Goal: Task Accomplishment & Management: Manage account settings

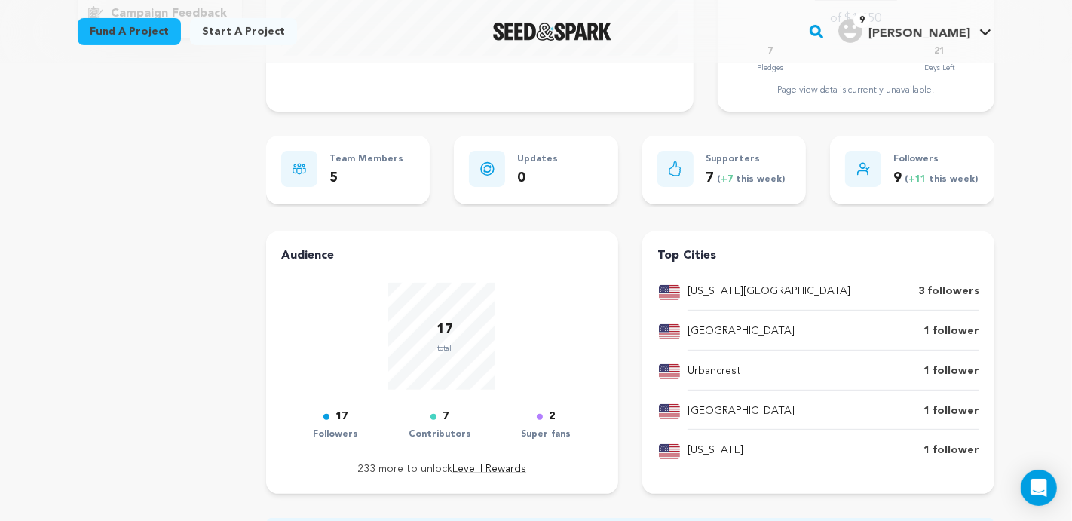
click at [547, 38] on img "Seed&Spark Homepage" at bounding box center [552, 32] width 118 height 18
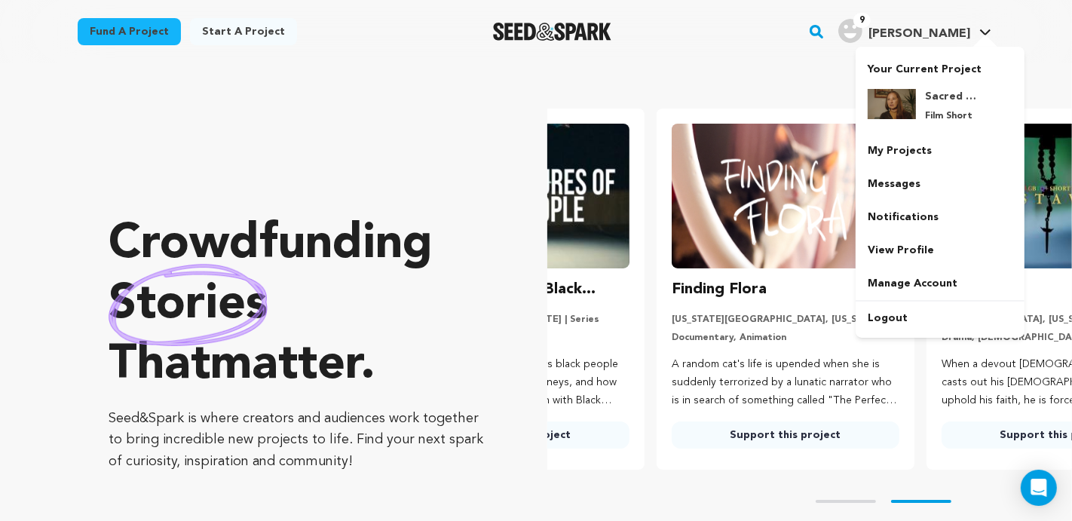
click at [933, 36] on span "[PERSON_NAME]" at bounding box center [919, 34] width 102 height 12
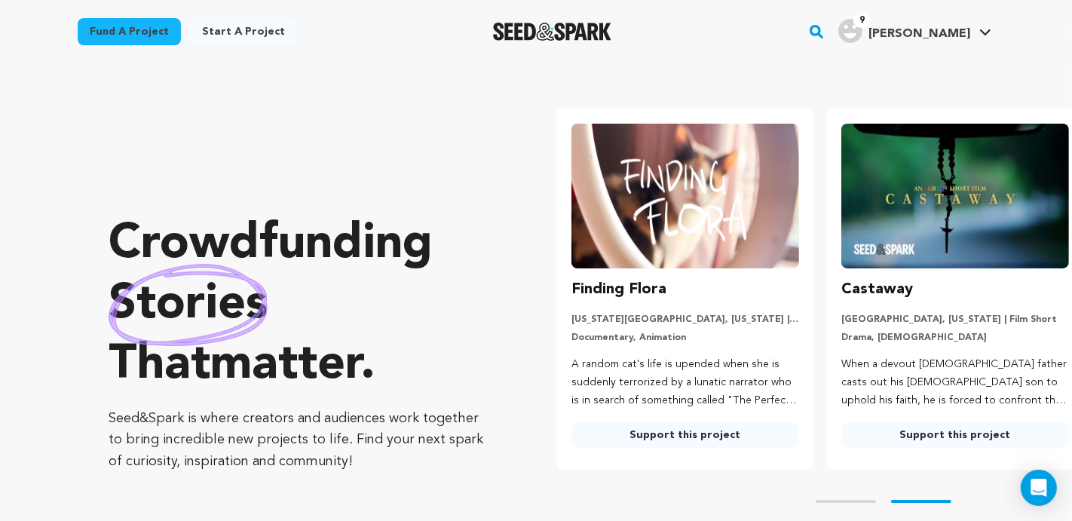
scroll to position [0, 281]
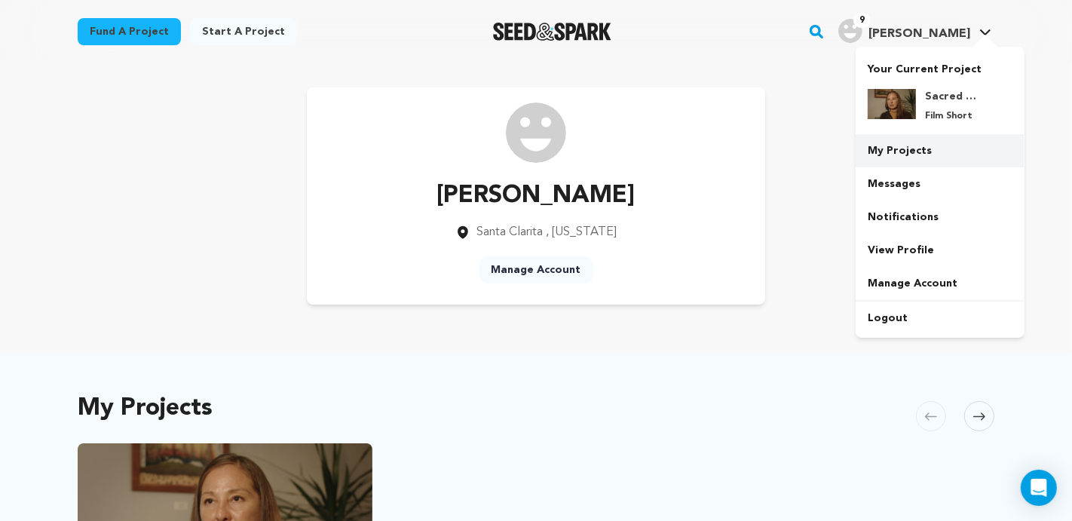
click at [907, 145] on link "My Projects" at bounding box center [940, 150] width 169 height 33
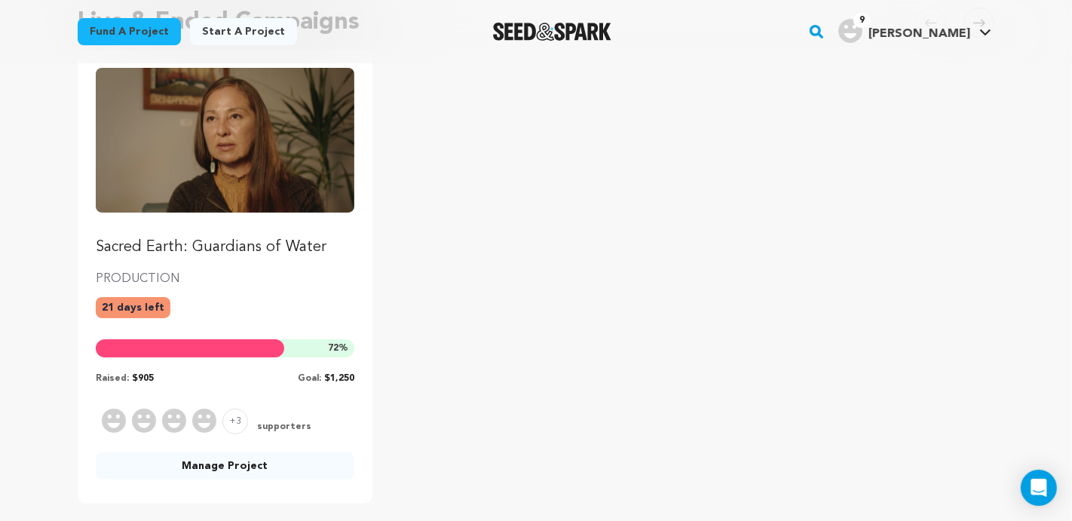
scroll to position [185, 0]
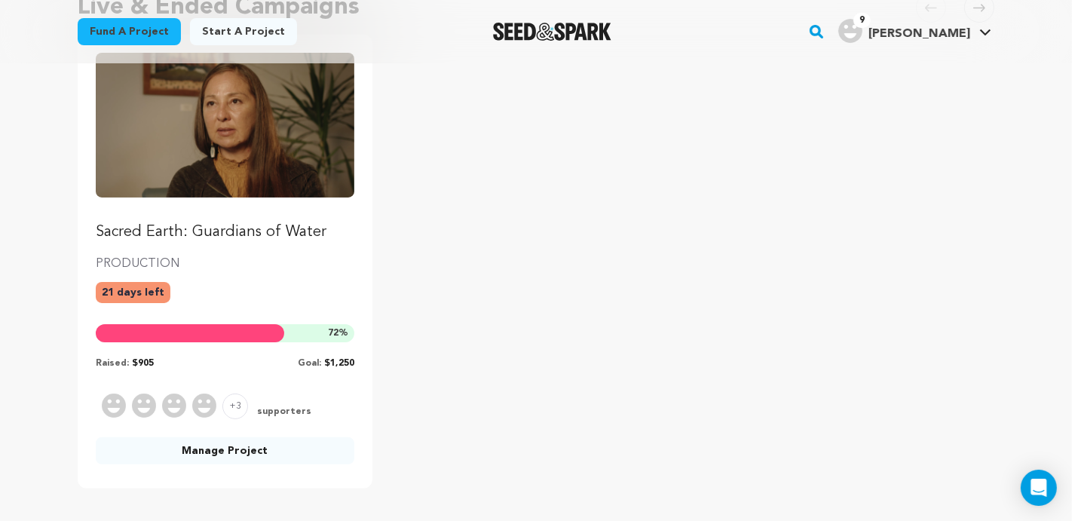
click at [207, 233] on p "Sacred Earth: Guardians of Water" at bounding box center [225, 232] width 259 height 21
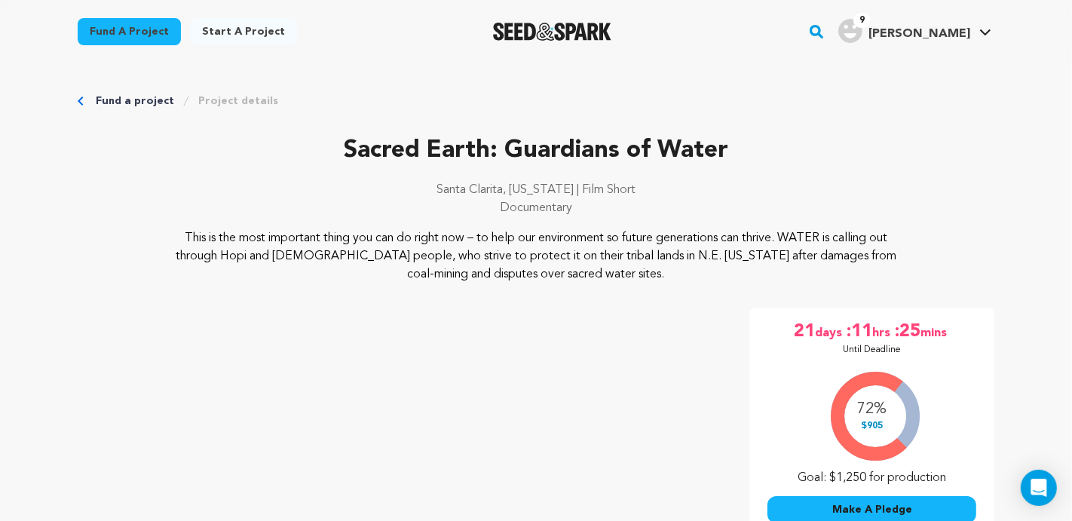
click at [767, 350] on div "21 days :11 hrs :25 mins Until Deadline" at bounding box center [871, 338] width 209 height 36
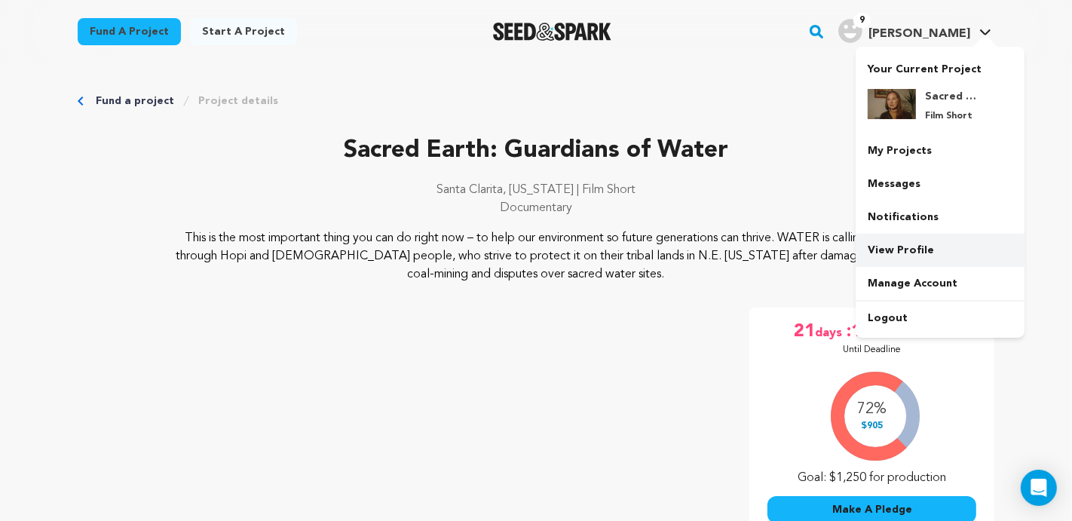
click at [914, 252] on link "View Profile" at bounding box center [940, 250] width 169 height 33
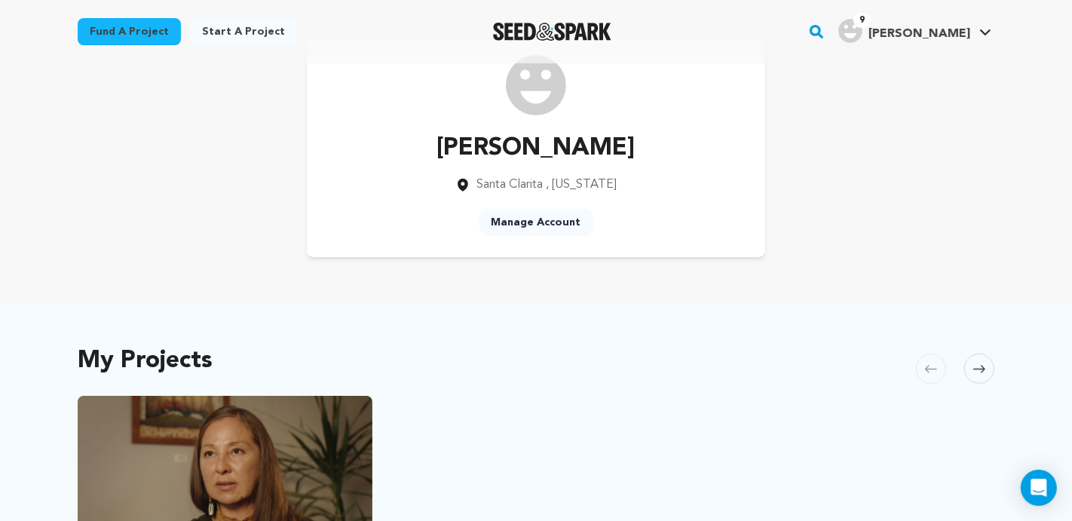
scroll to position [35, 0]
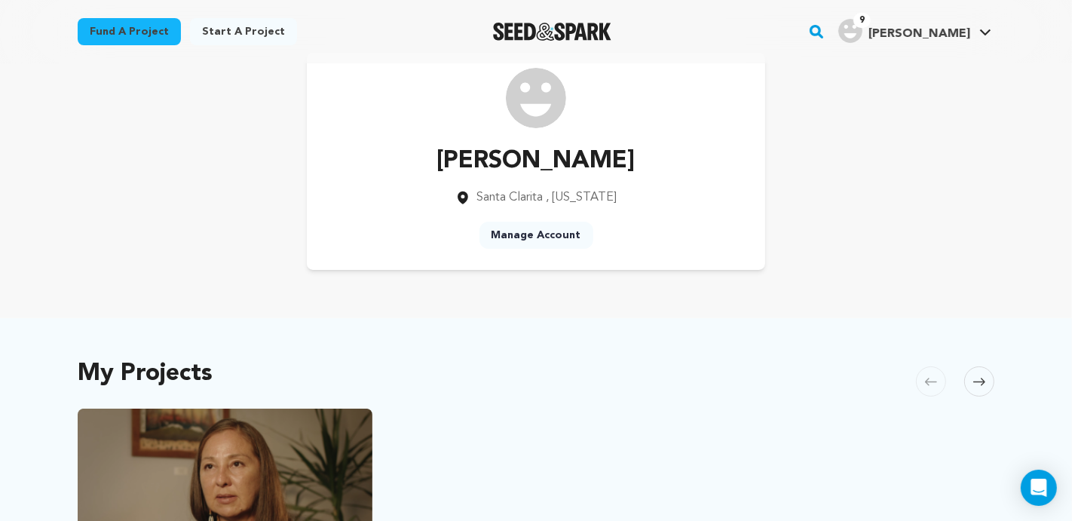
click at [550, 239] on link "Manage Account" at bounding box center [536, 235] width 114 height 27
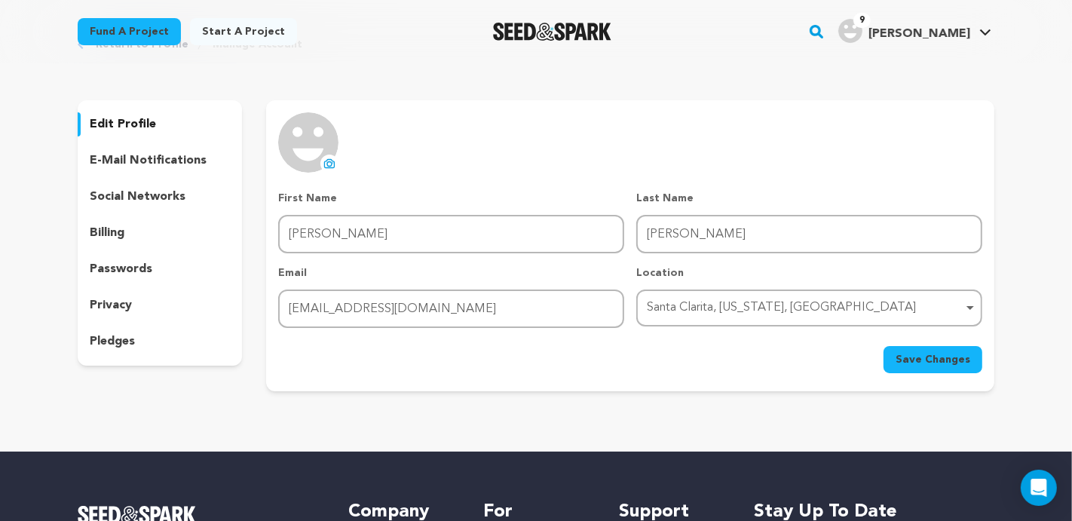
scroll to position [58, 0]
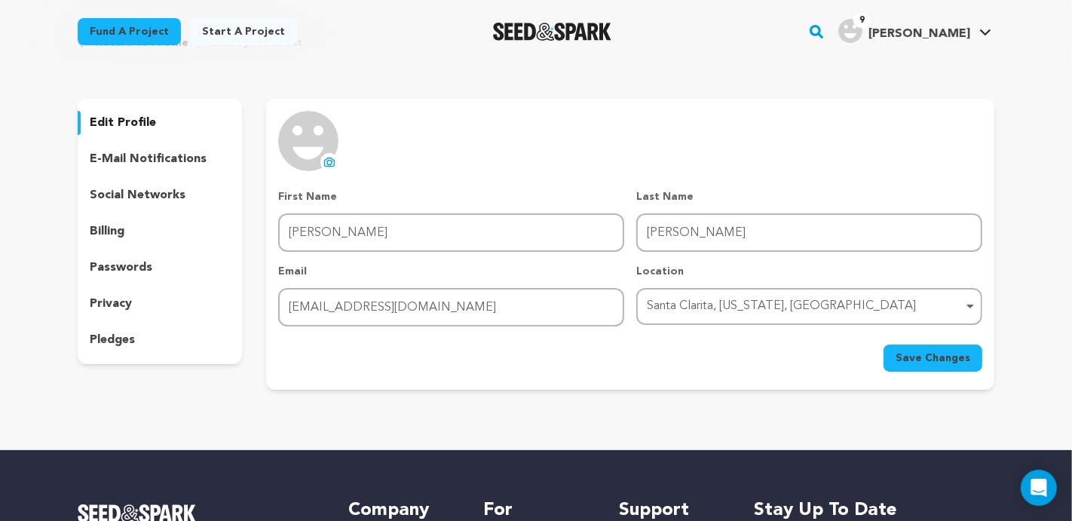
click at [120, 338] on p "pledges" at bounding box center [112, 340] width 45 height 18
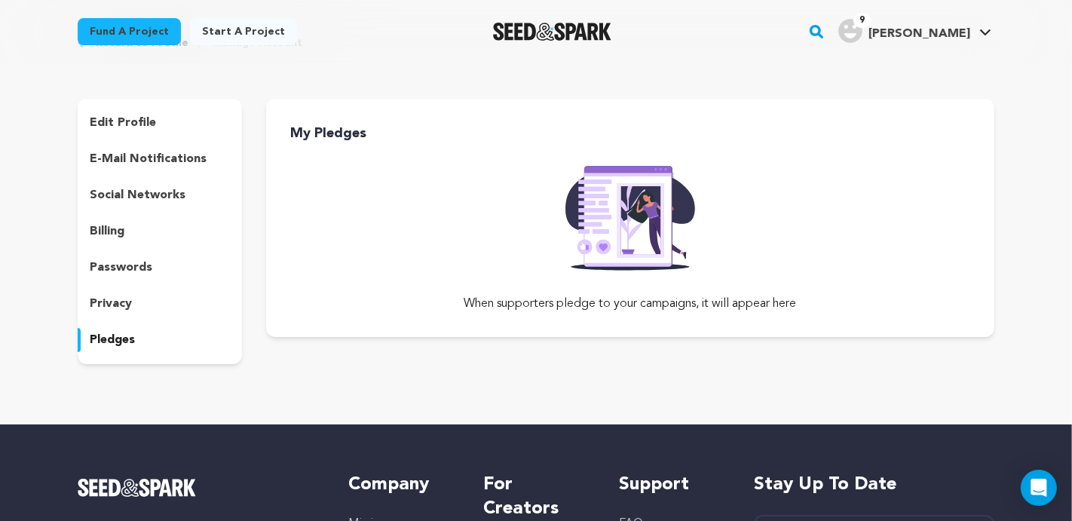
click at [345, 134] on h3 "My Pledges" at bounding box center [642, 133] width 704 height 21
click at [115, 338] on p "pledges" at bounding box center [112, 340] width 45 height 18
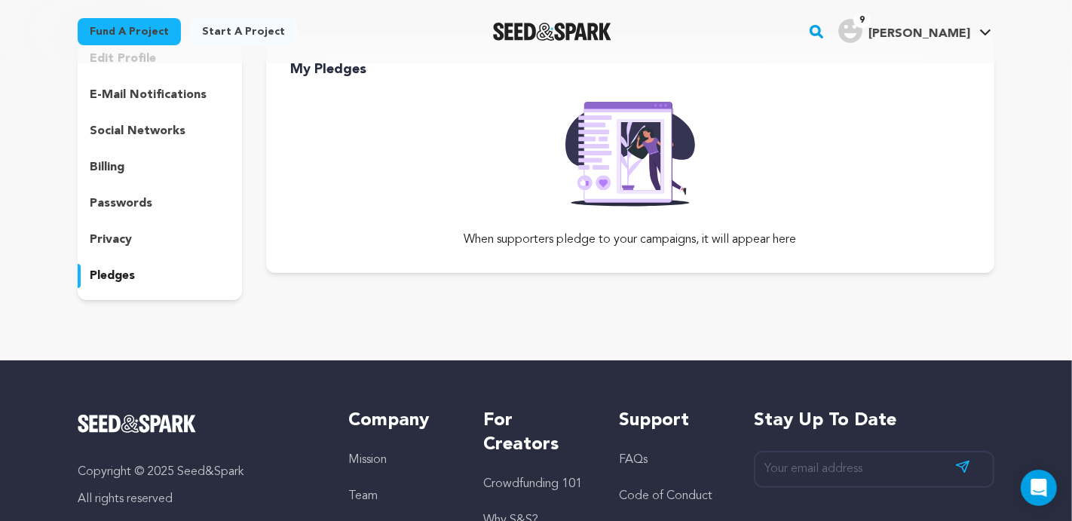
scroll to position [124, 0]
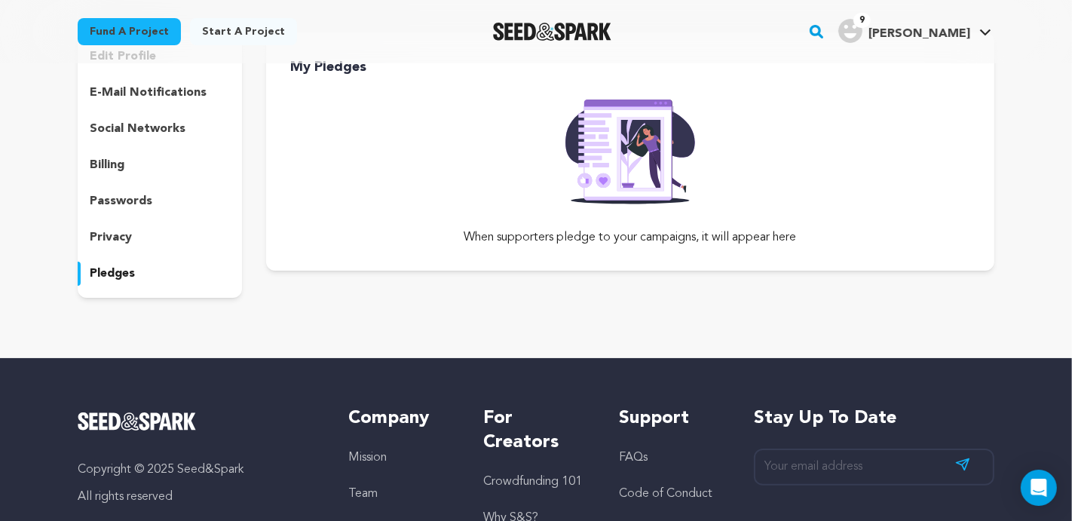
click at [629, 185] on img at bounding box center [630, 147] width 154 height 115
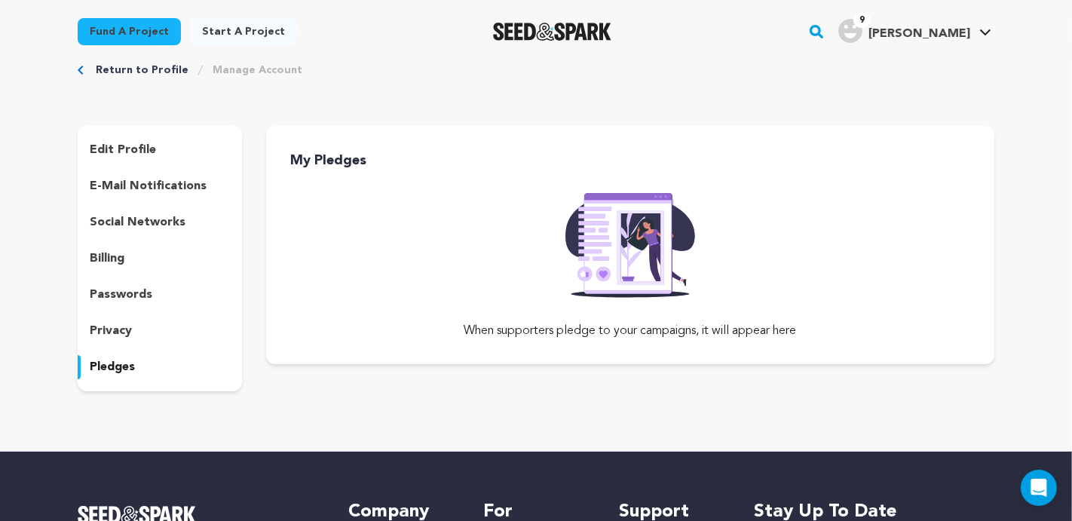
scroll to position [0, 0]
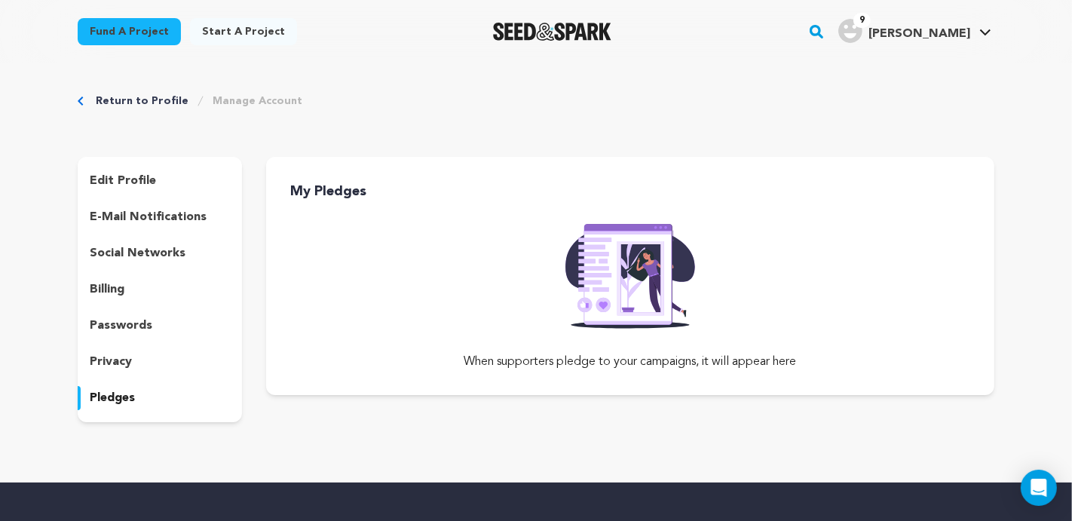
click at [329, 191] on h3 "My Pledges" at bounding box center [642, 191] width 704 height 21
click at [158, 104] on link "Return to Profile" at bounding box center [142, 100] width 93 height 15
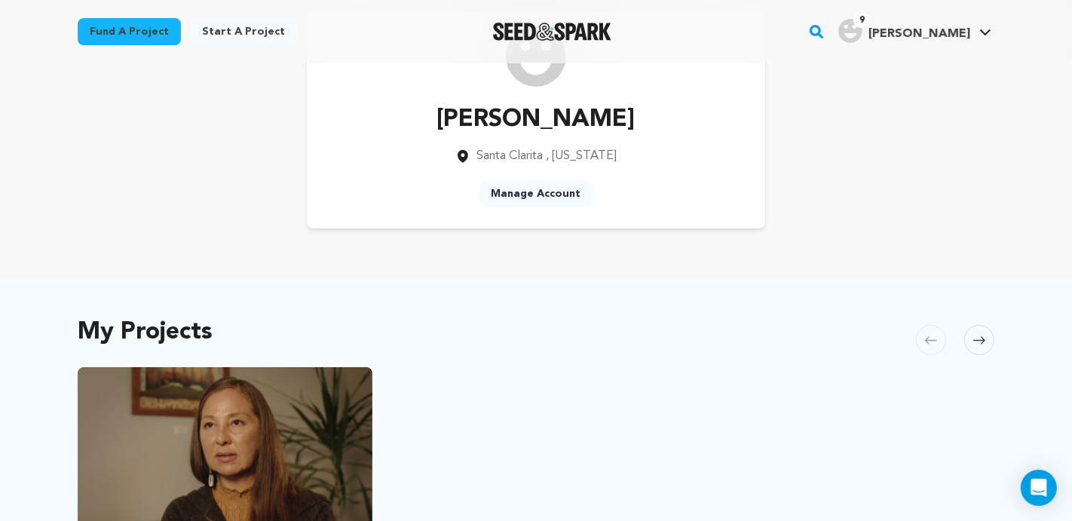
scroll to position [77, 0]
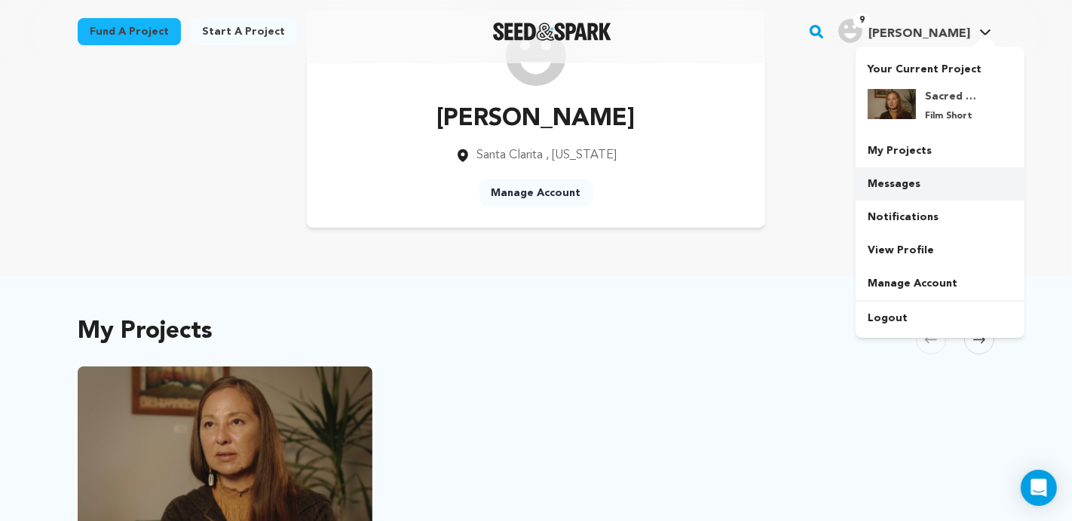
click at [890, 181] on link "Messages" at bounding box center [940, 183] width 169 height 33
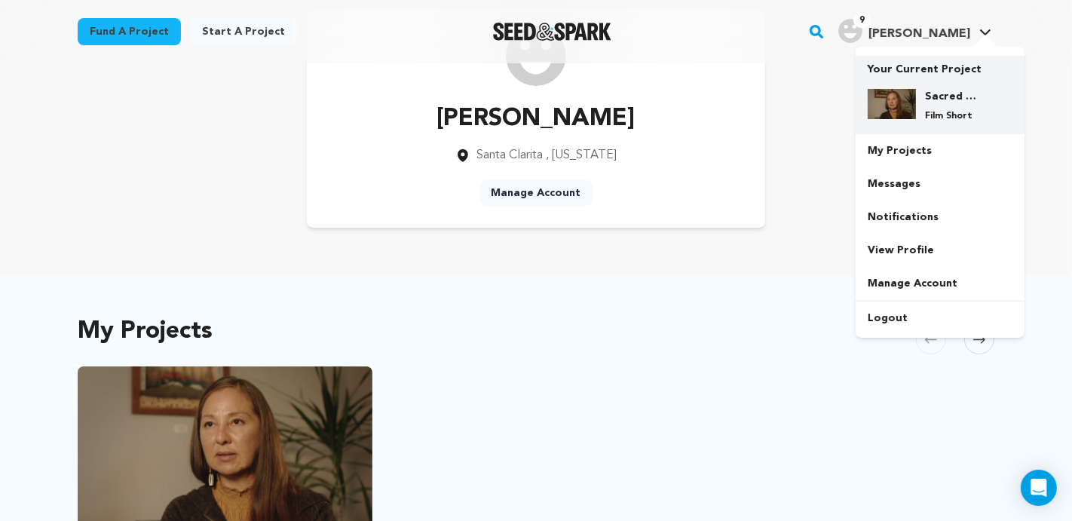
click at [948, 110] on p "Film Short" at bounding box center [952, 116] width 54 height 12
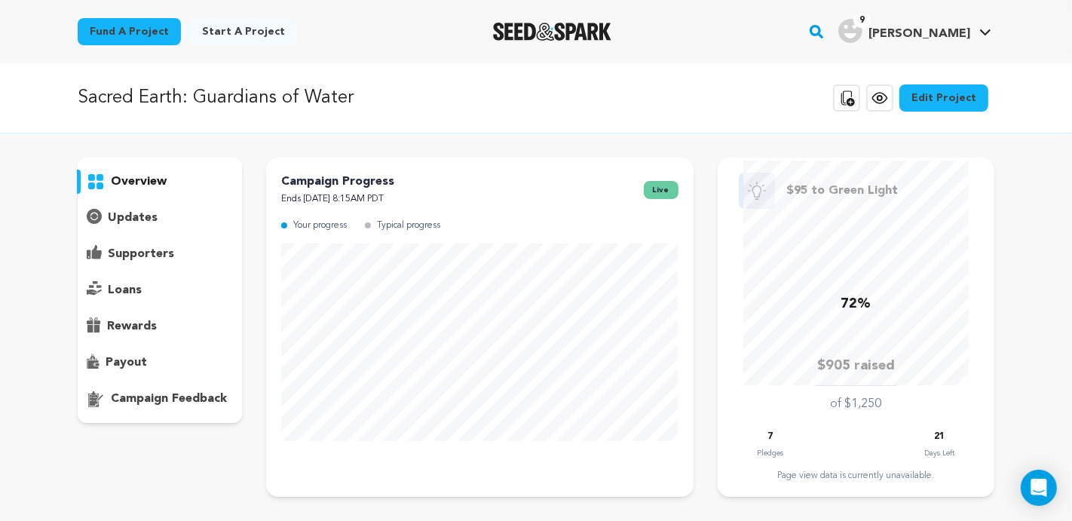
click at [341, 227] on p "Your progress" at bounding box center [320, 225] width 54 height 17
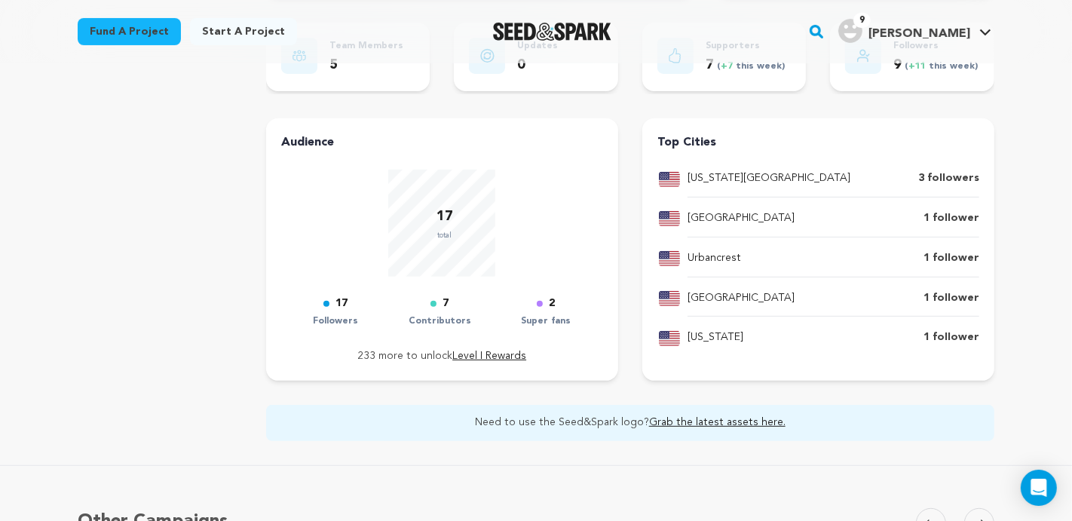
scroll to position [502, 0]
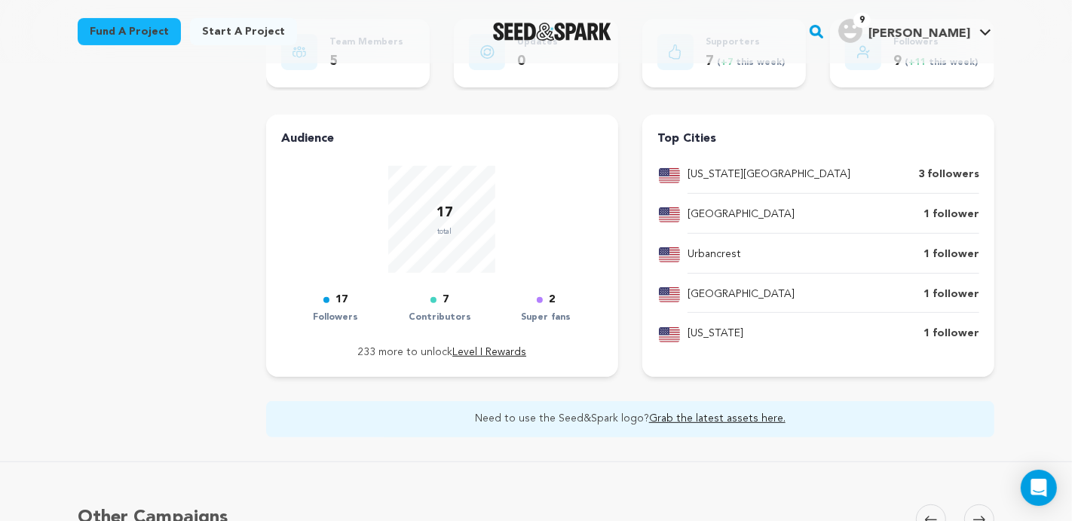
click at [561, 294] on div "2" at bounding box center [546, 300] width 50 height 18
click at [555, 294] on p "2" at bounding box center [552, 300] width 6 height 18
click at [436, 292] on div "7" at bounding box center [440, 300] width 63 height 18
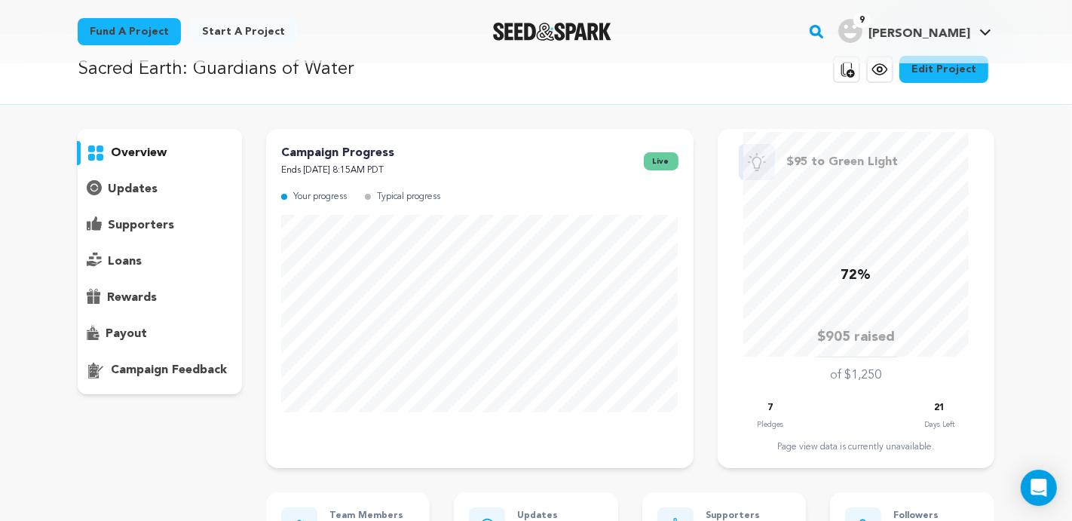
scroll to position [30, 0]
click at [147, 150] on p "overview" at bounding box center [139, 151] width 56 height 18
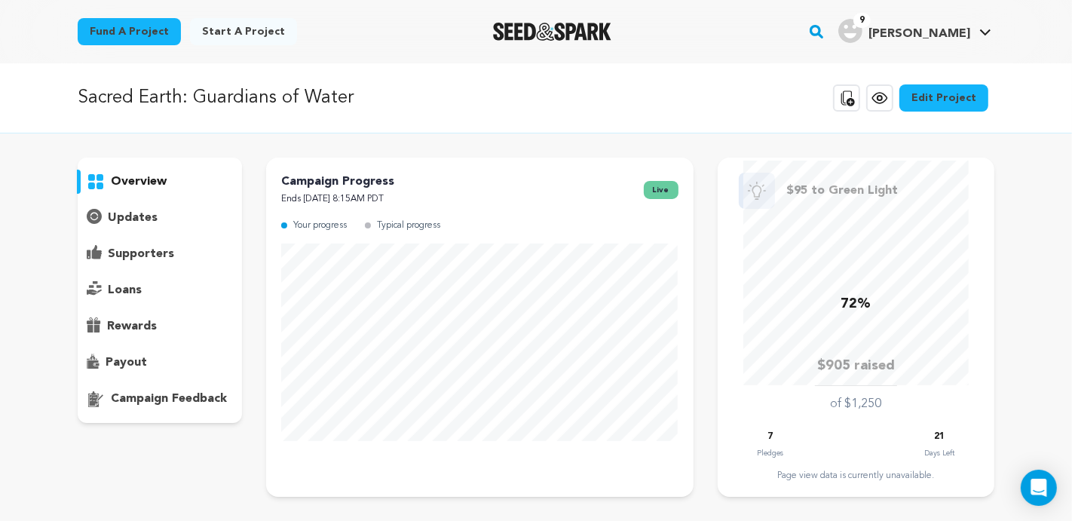
scroll to position [2, 0]
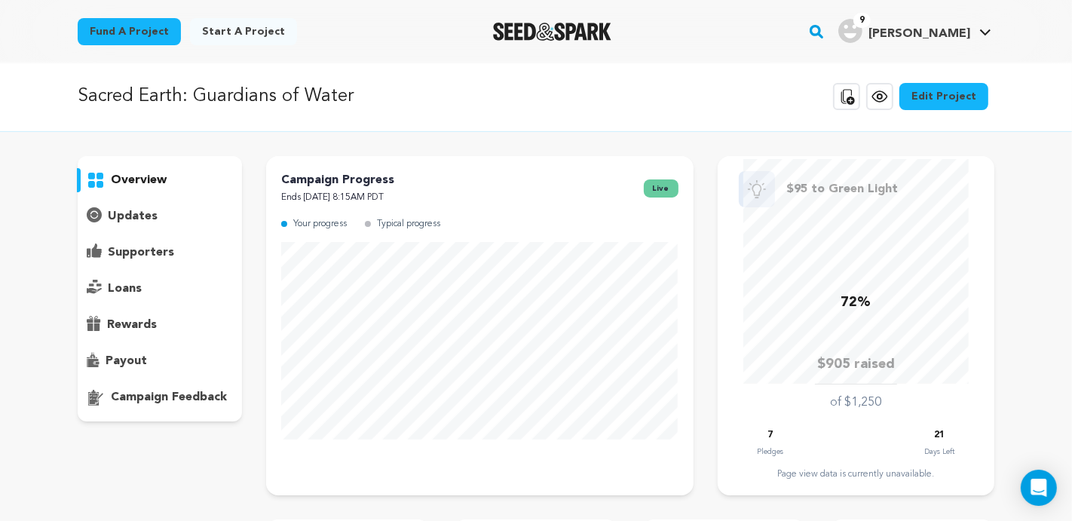
click at [128, 215] on p "updates" at bounding box center [133, 216] width 50 height 18
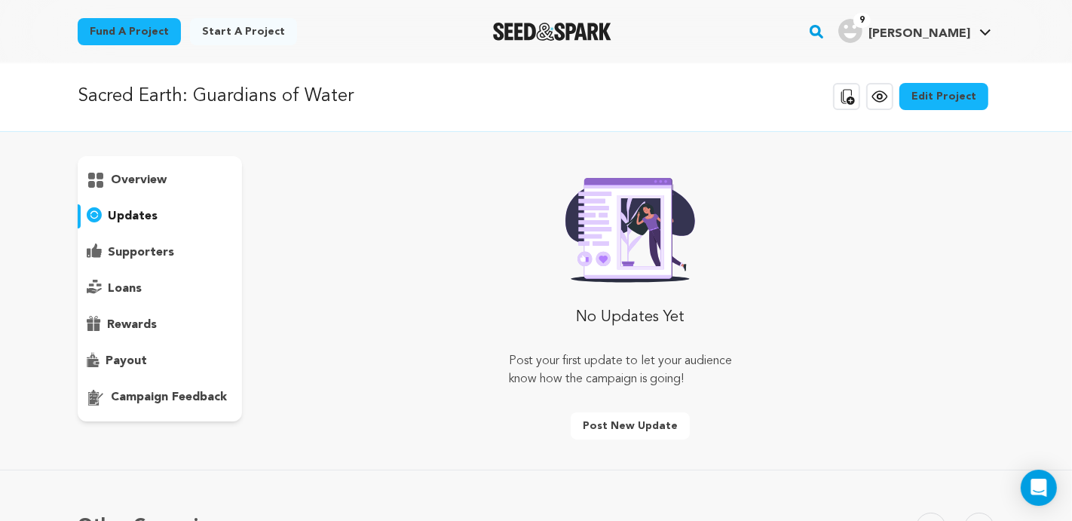
click at [121, 248] on p "supporters" at bounding box center [141, 252] width 66 height 18
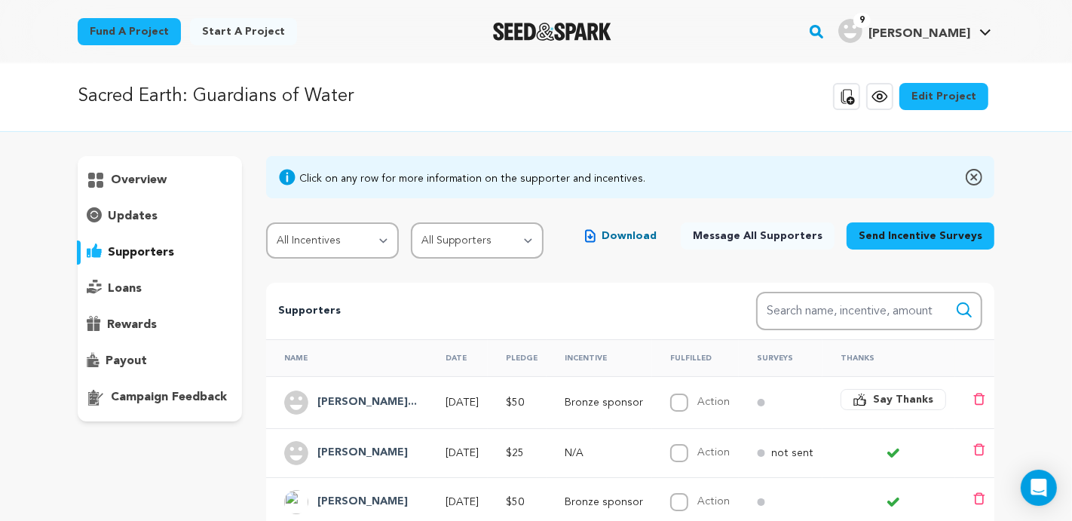
click at [121, 248] on p "supporters" at bounding box center [141, 252] width 66 height 18
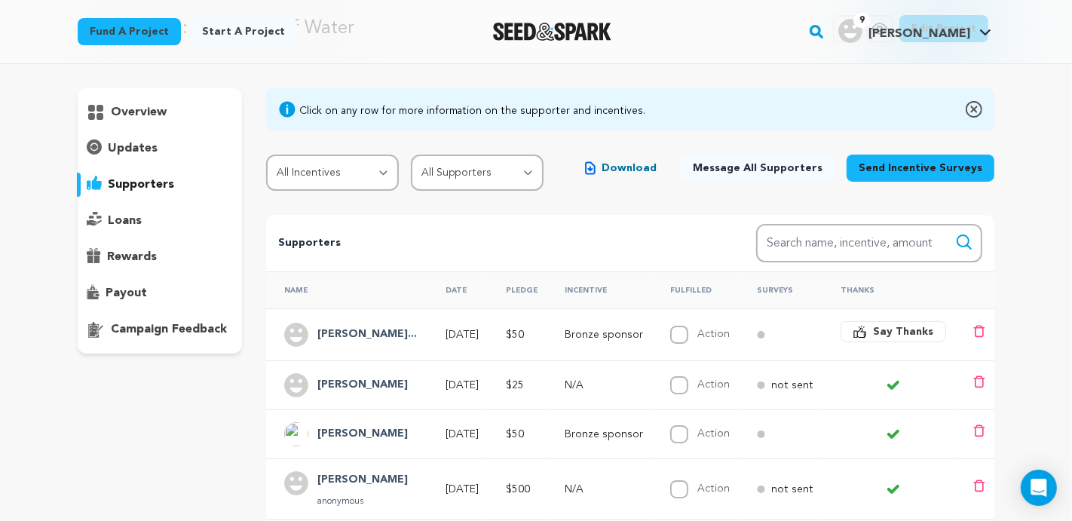
scroll to position [74, 0]
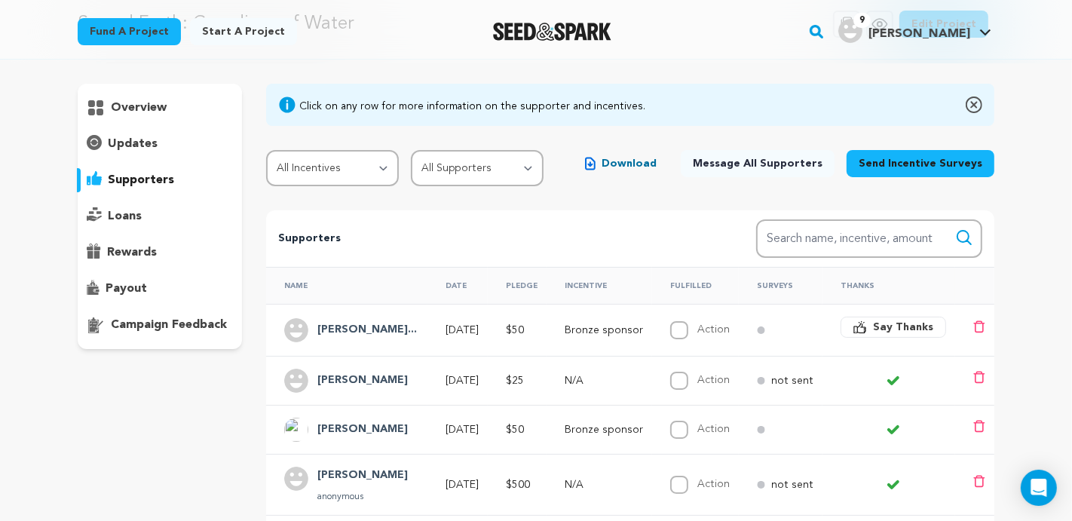
click at [371, 129] on div "Click on any row for more information on the supporter and incentives. All Ince…" at bounding box center [630, 135] width 728 height 103
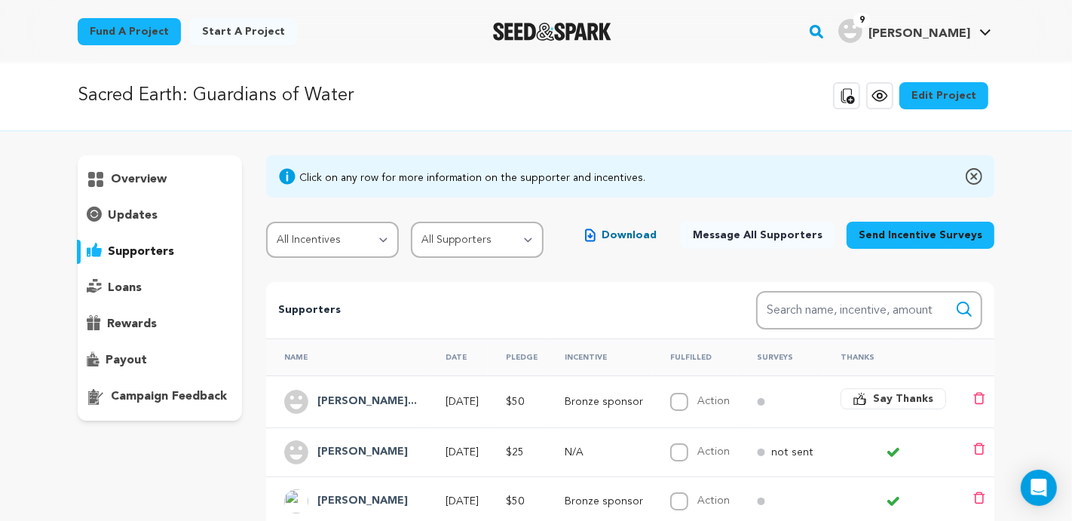
scroll to position [0, 0]
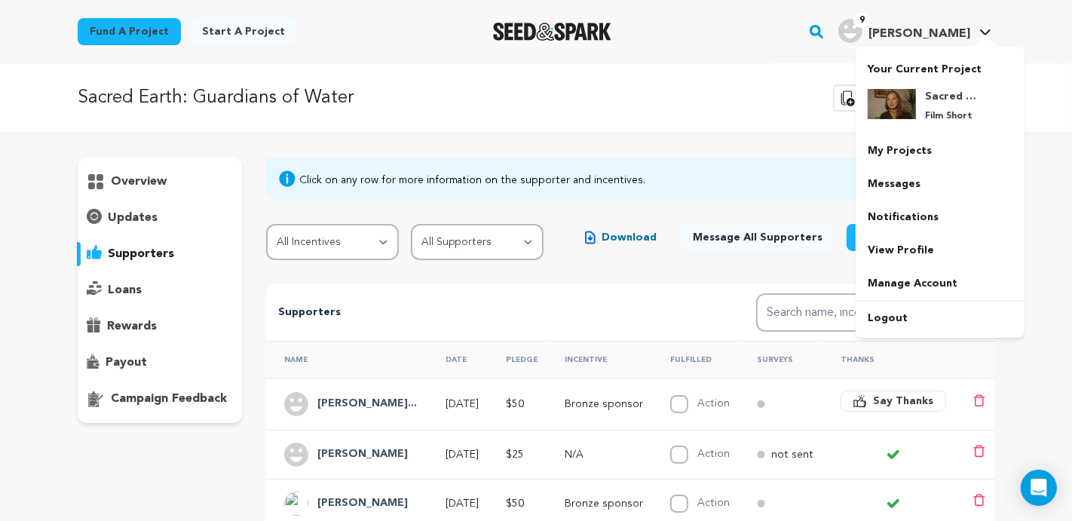
click at [984, 35] on div at bounding box center [985, 42] width 30 height 15
click at [893, 317] on link "Logout" at bounding box center [940, 318] width 169 height 33
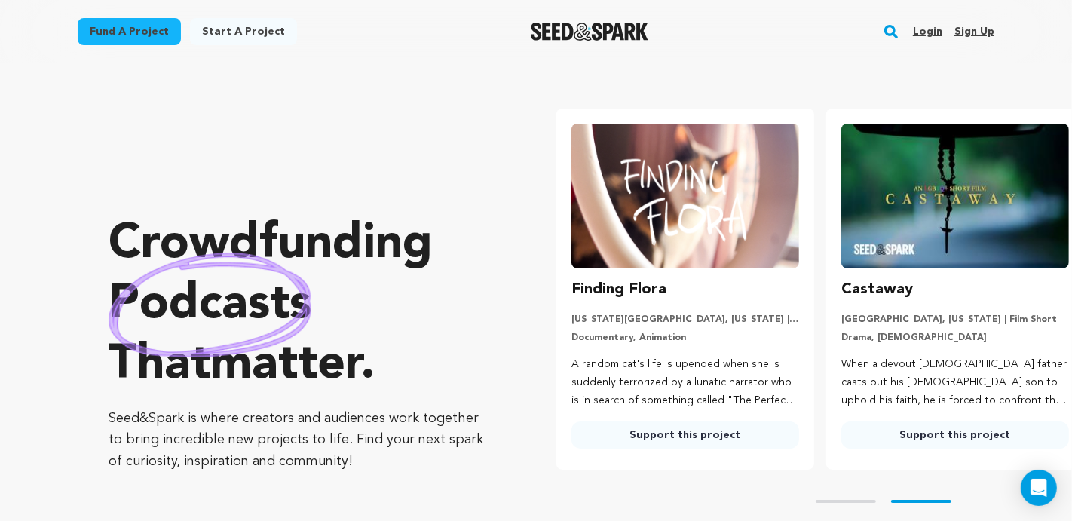
scroll to position [0, 281]
